Goal: Transaction & Acquisition: Purchase product/service

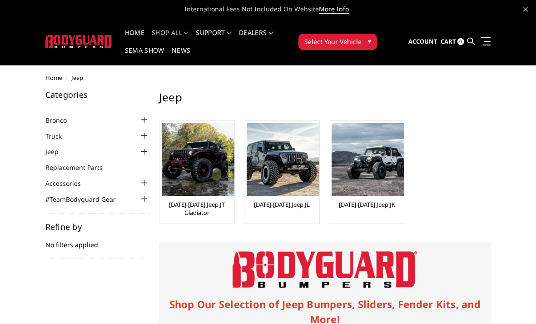
click at [288, 202] on link "[DATE]-[DATE] Jeep JL" at bounding box center [282, 204] width 56 height 8
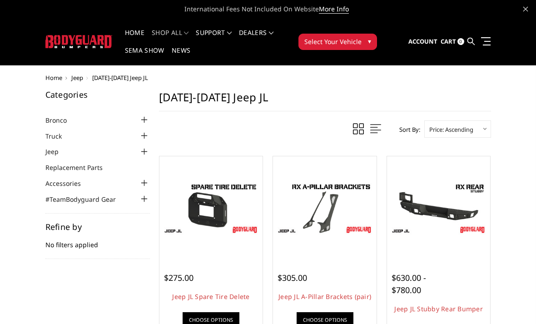
click at [141, 153] on div at bounding box center [144, 151] width 11 height 11
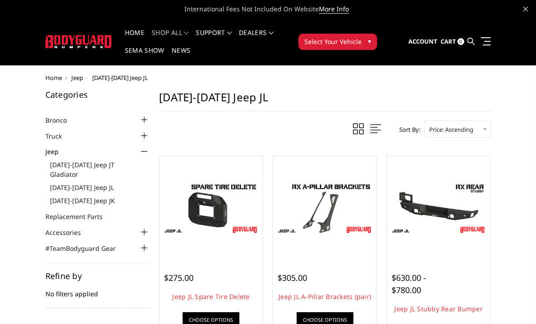
click at [80, 183] on link "[DATE]-[DATE] Jeep JL" at bounding box center [100, 188] width 100 height 10
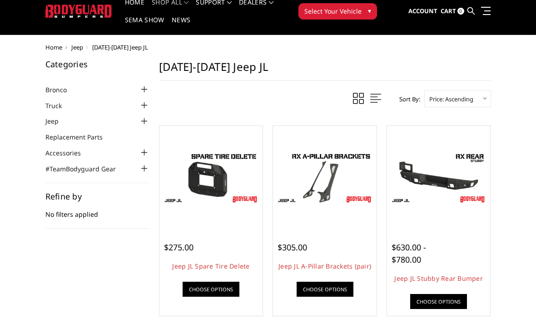
scroll to position [42, 0]
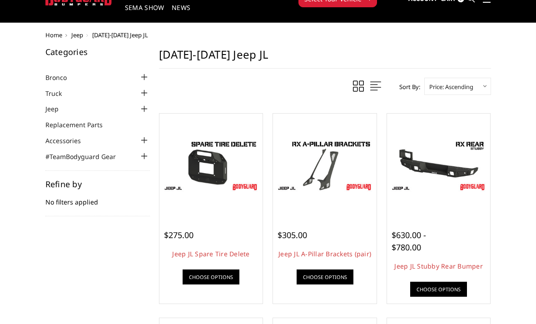
click at [73, 197] on div "Refine by No filters applied" at bounding box center [97, 198] width 104 height 36
click at [69, 183] on h5 "Refine by" at bounding box center [97, 184] width 104 height 8
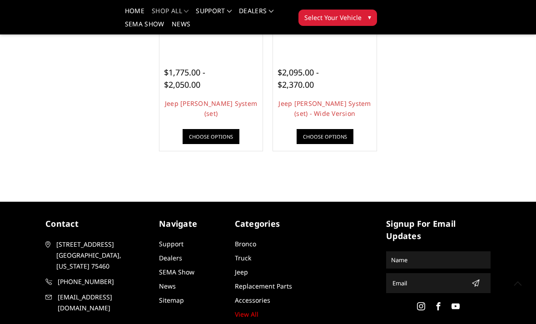
scroll to position [610, 0]
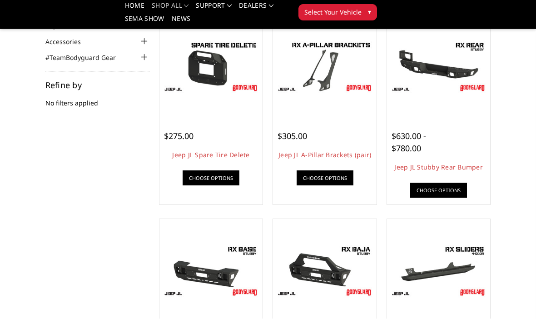
scroll to position [108, 0]
